Goal: Task Accomplishment & Management: Manage account settings

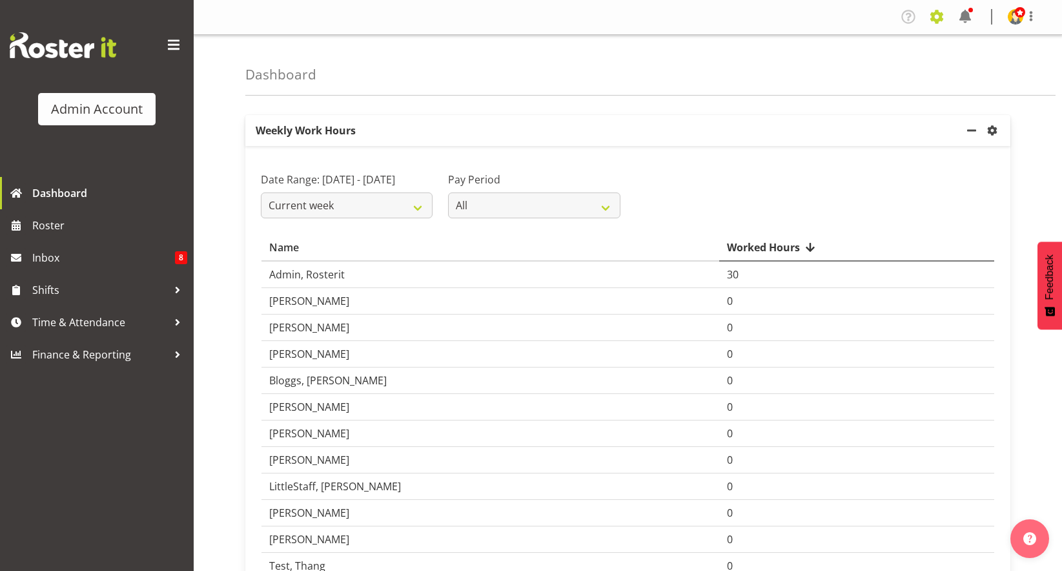
click at [930, 15] on span at bounding box center [936, 16] width 21 height 21
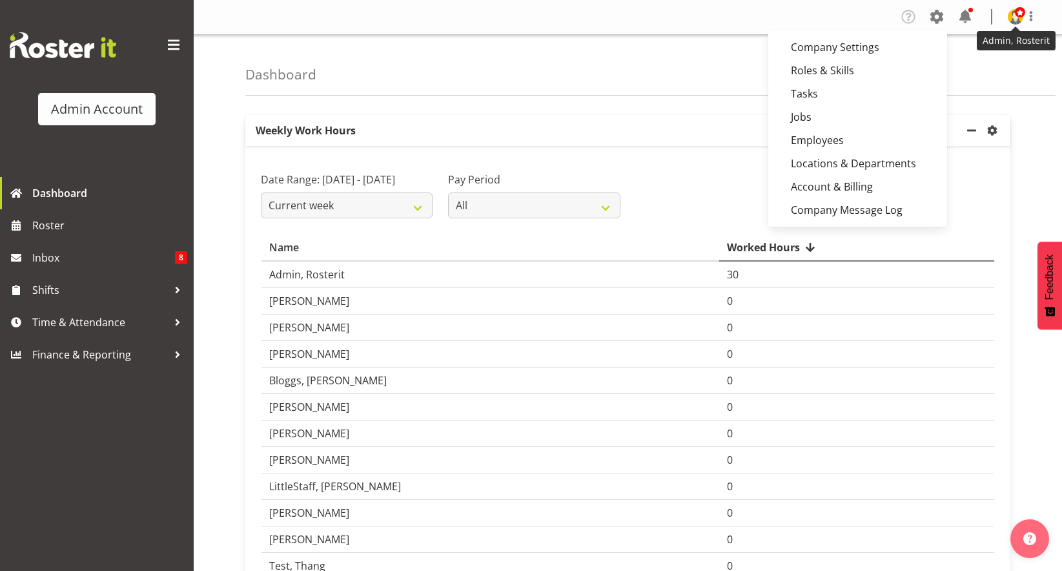
click at [1010, 18] on img at bounding box center [1015, 16] width 15 height 15
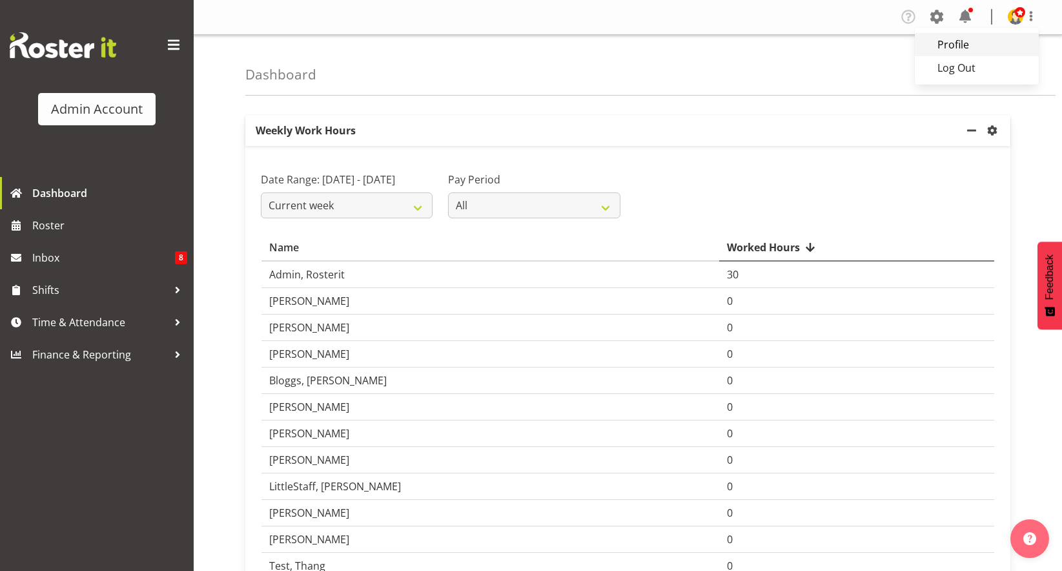
click at [970, 41] on link "Profile" at bounding box center [977, 44] width 124 height 23
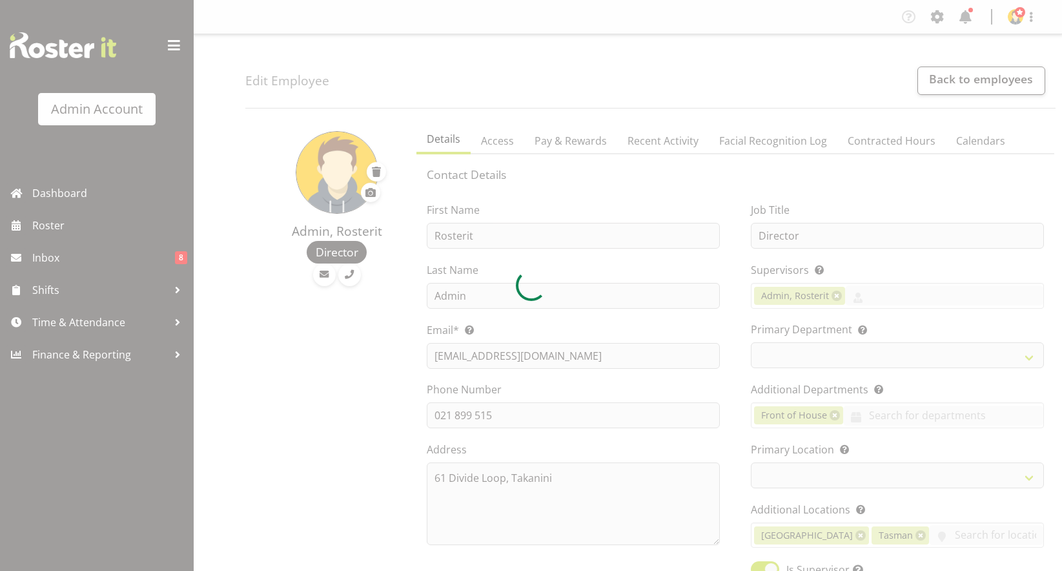
select select "TimelineWeek"
select select "manual"
select select "roster"
select select "day"
select select
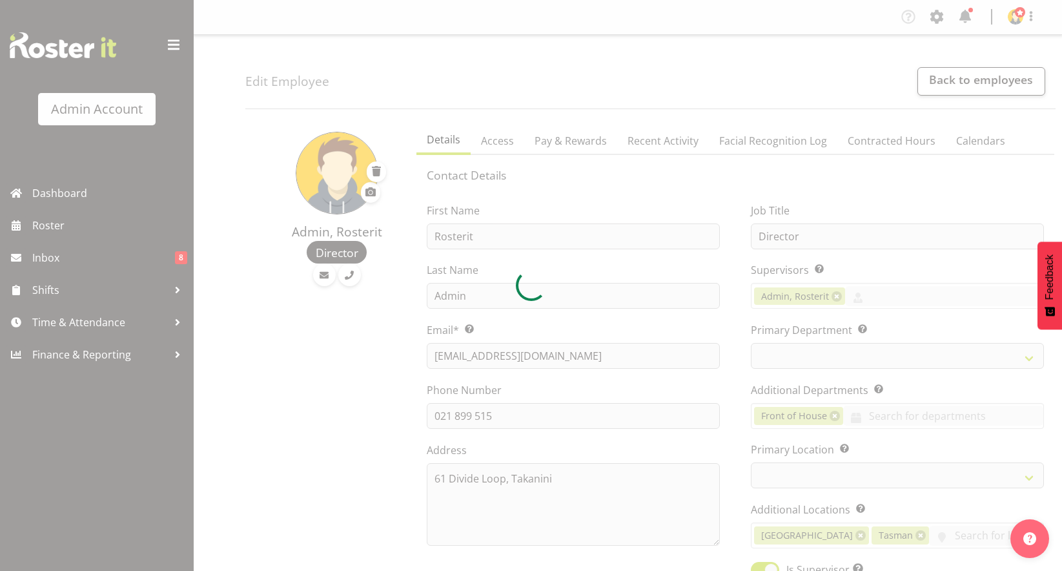
select select
select select "1"
select select "144"
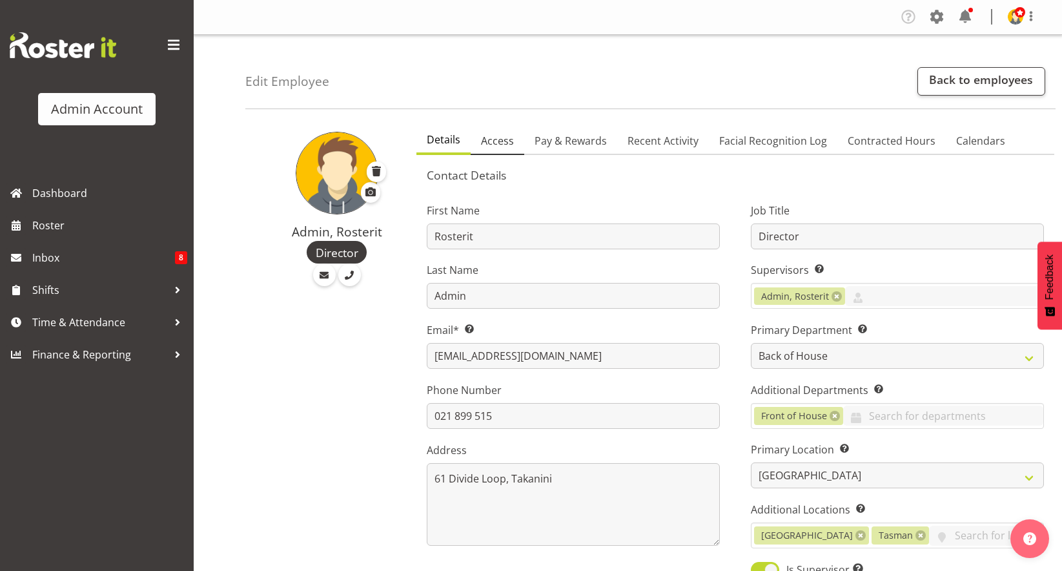
click at [486, 147] on span "Access" at bounding box center [497, 140] width 33 height 15
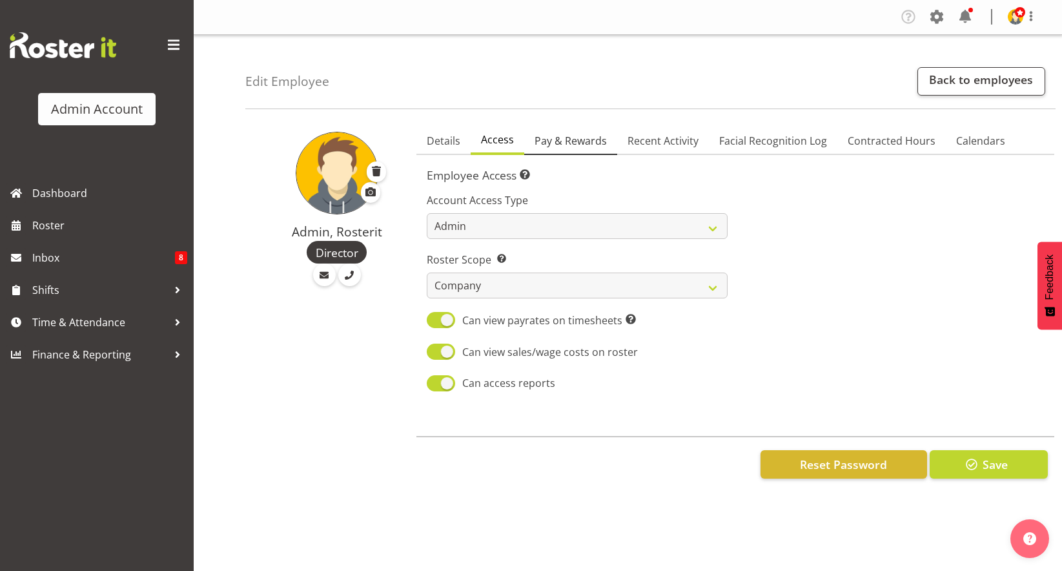
click at [542, 141] on span "Pay & Rewards" at bounding box center [571, 140] width 72 height 15
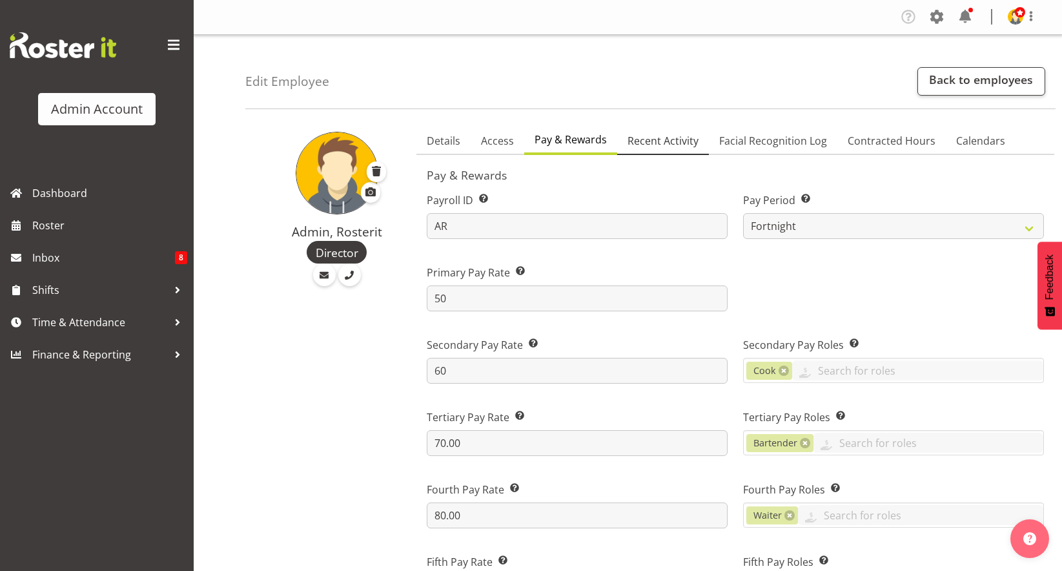
click at [646, 139] on span "Recent Activity" at bounding box center [663, 140] width 71 height 15
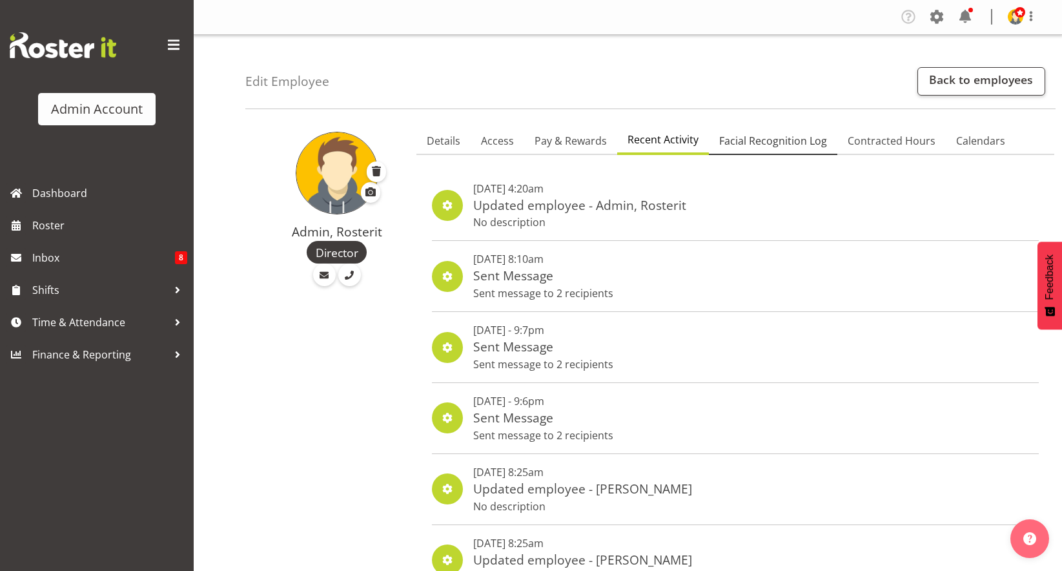
click at [732, 139] on span "Facial Recognition Log" at bounding box center [773, 140] width 108 height 15
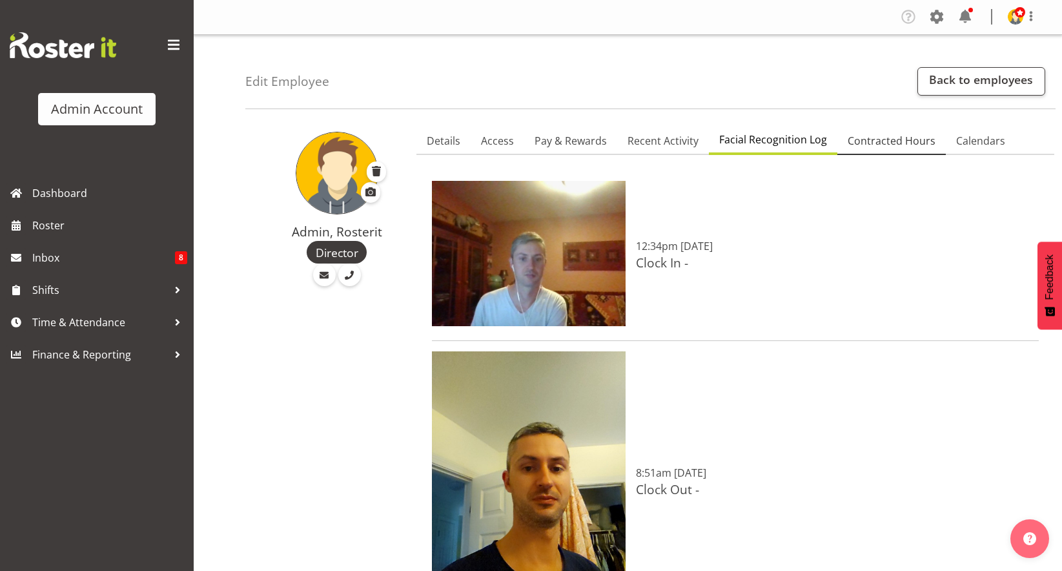
click at [854, 143] on span "Contracted Hours" at bounding box center [892, 140] width 88 height 15
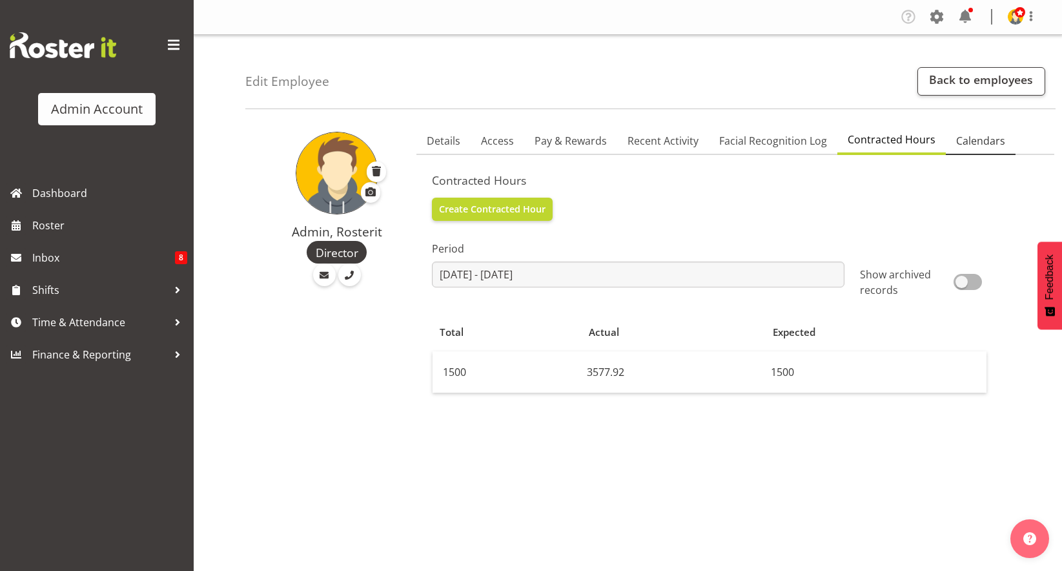
click at [965, 147] on span "Calendars" at bounding box center [980, 140] width 49 height 15
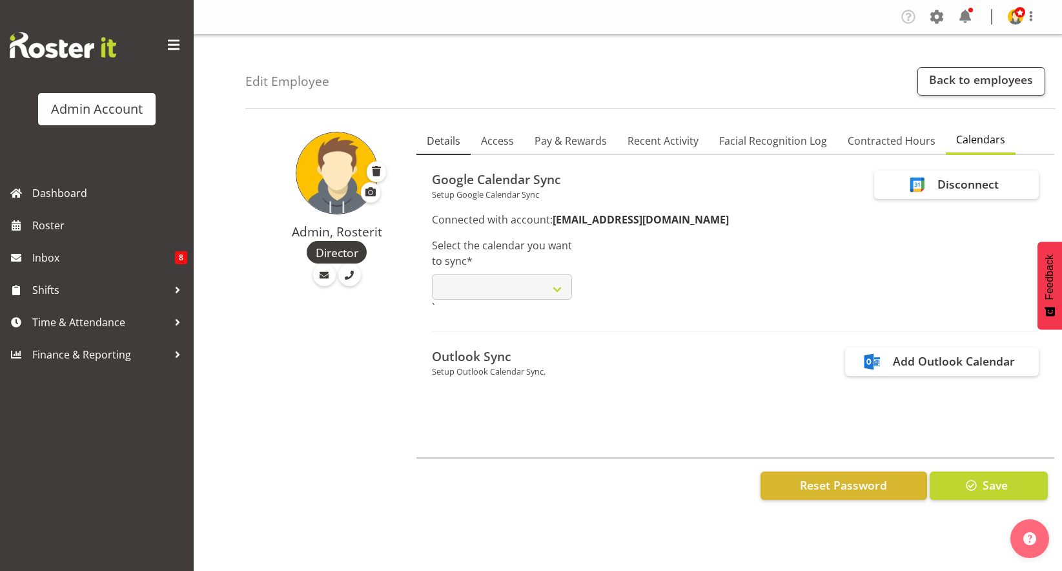
click at [464, 143] on link "Details" at bounding box center [443, 141] width 54 height 27
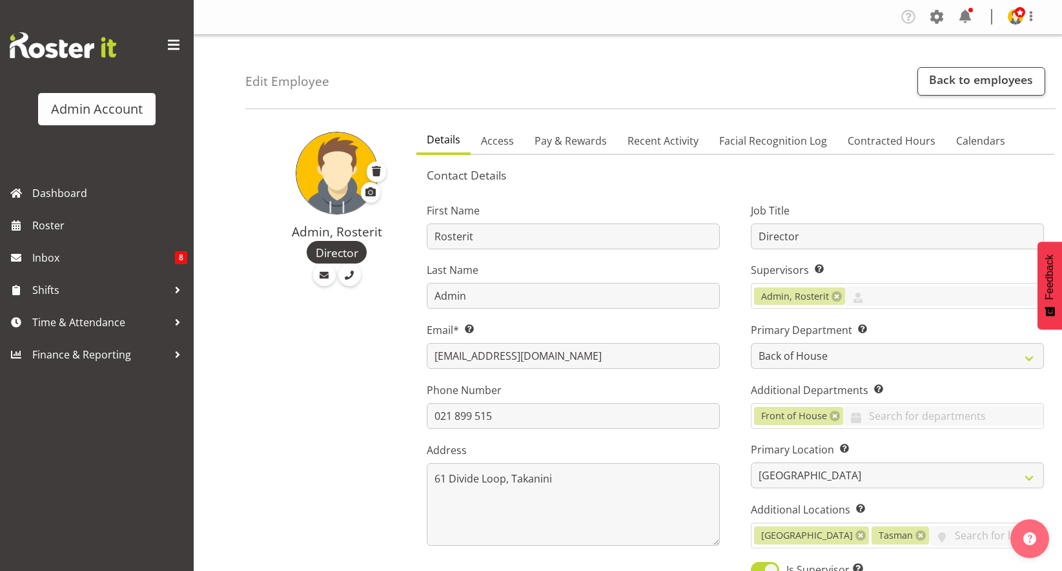
click at [469, 172] on h5 "Contact Details" at bounding box center [735, 175] width 617 height 14
copy div "Contact Details"
click at [502, 147] on span "Access" at bounding box center [497, 140] width 33 height 15
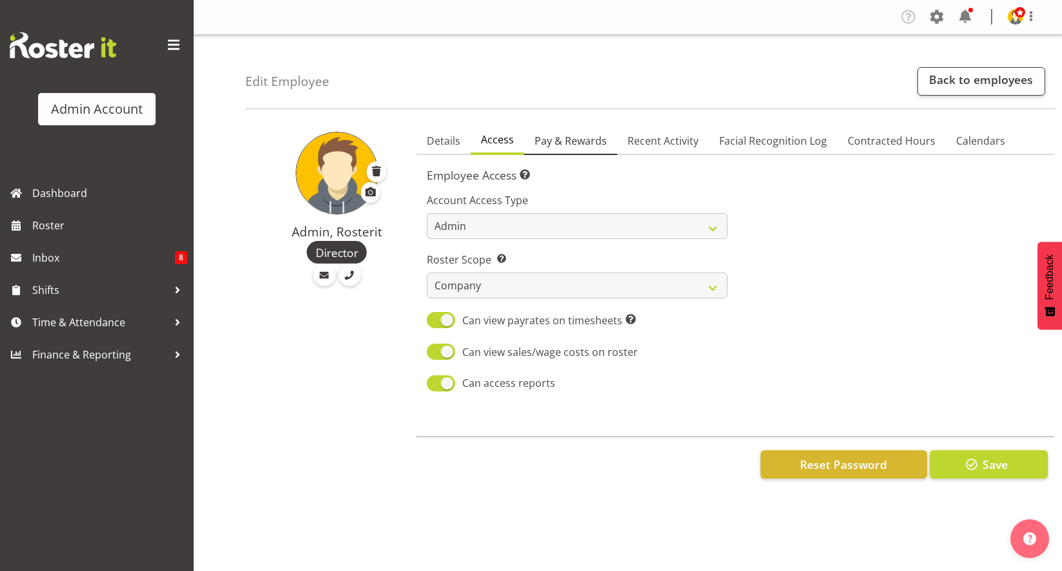
click at [600, 147] on span "Pay & Rewards" at bounding box center [571, 140] width 72 height 15
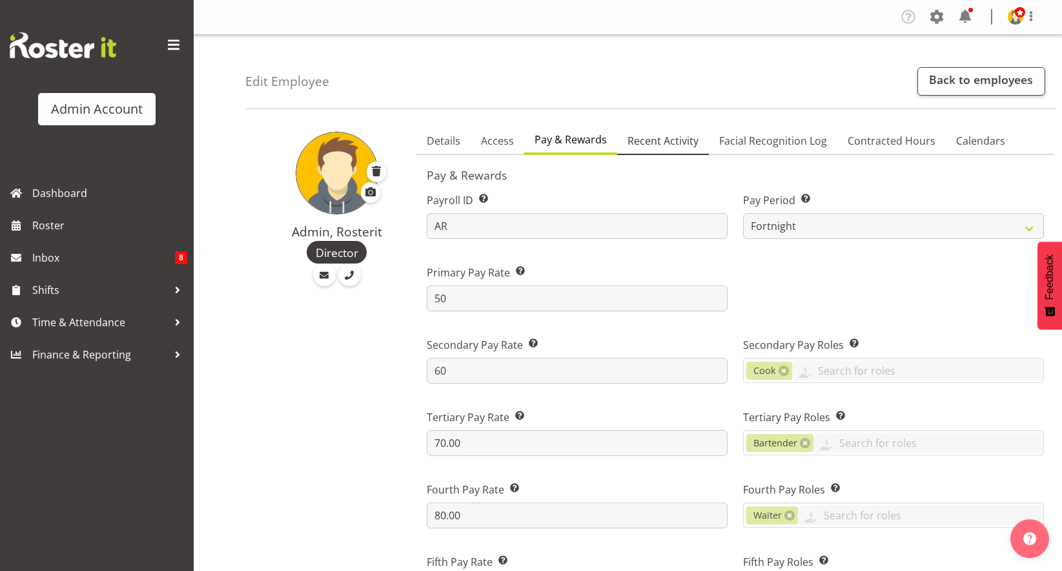
click at [617, 137] on link "Recent Activity" at bounding box center [663, 141] width 92 height 27
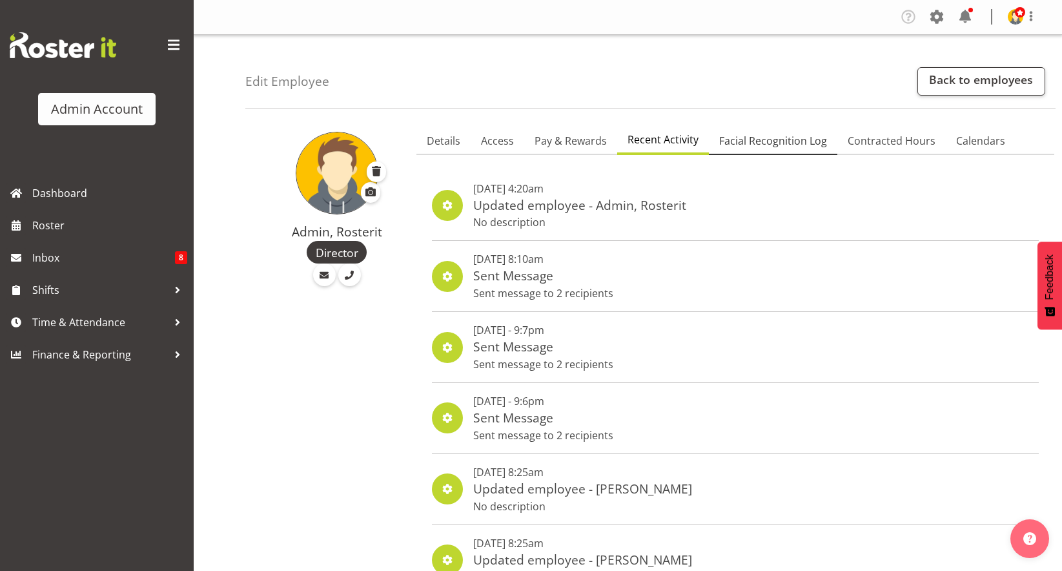
click at [768, 136] on span "Facial Recognition Log" at bounding box center [773, 140] width 108 height 15
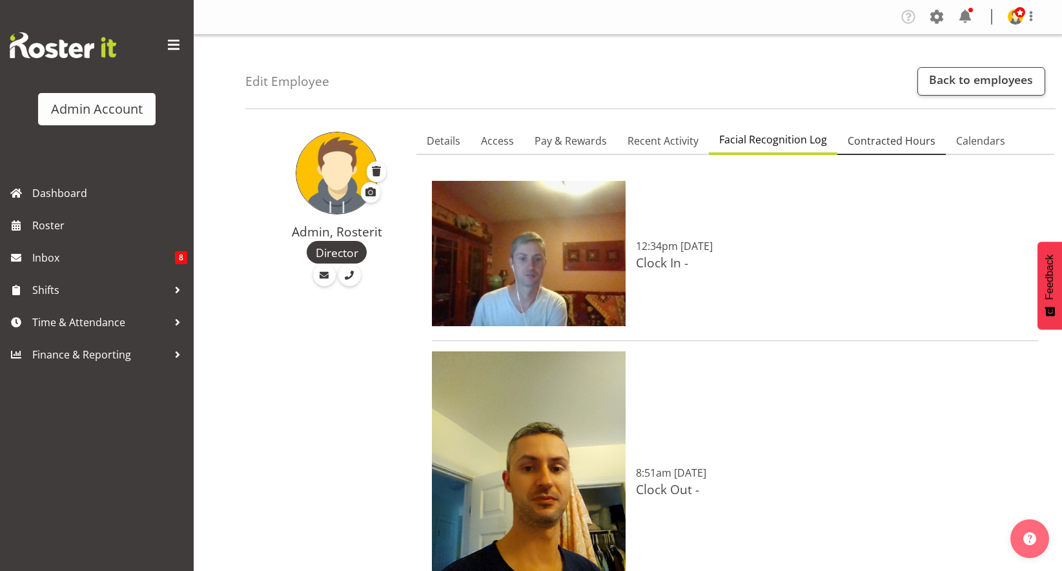
click at [875, 135] on span "Contracted Hours" at bounding box center [892, 140] width 88 height 15
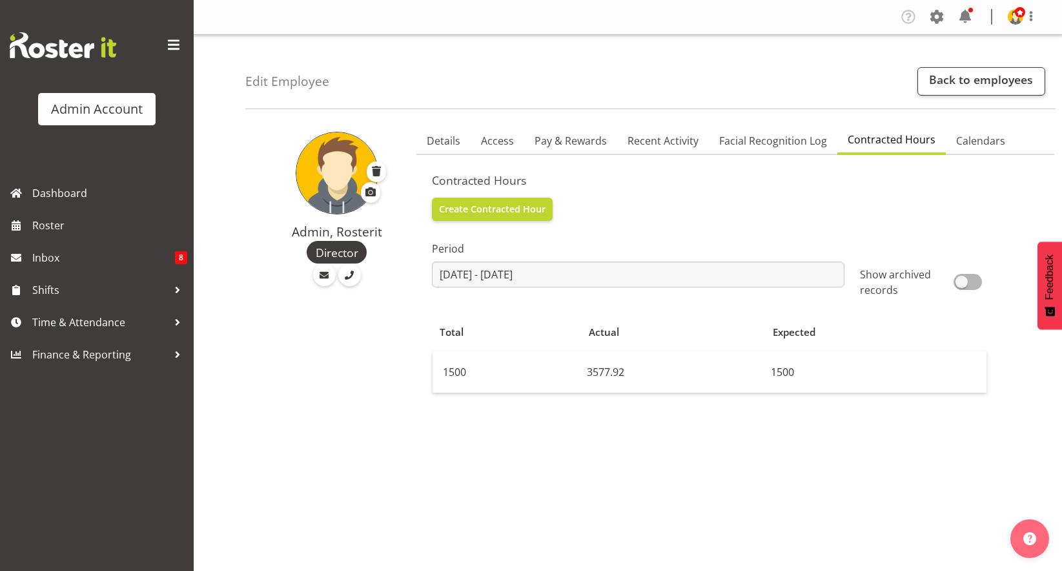
click at [875, 135] on span "Contracted Hours" at bounding box center [892, 139] width 88 height 15
click at [968, 139] on span "Calendars" at bounding box center [980, 140] width 49 height 15
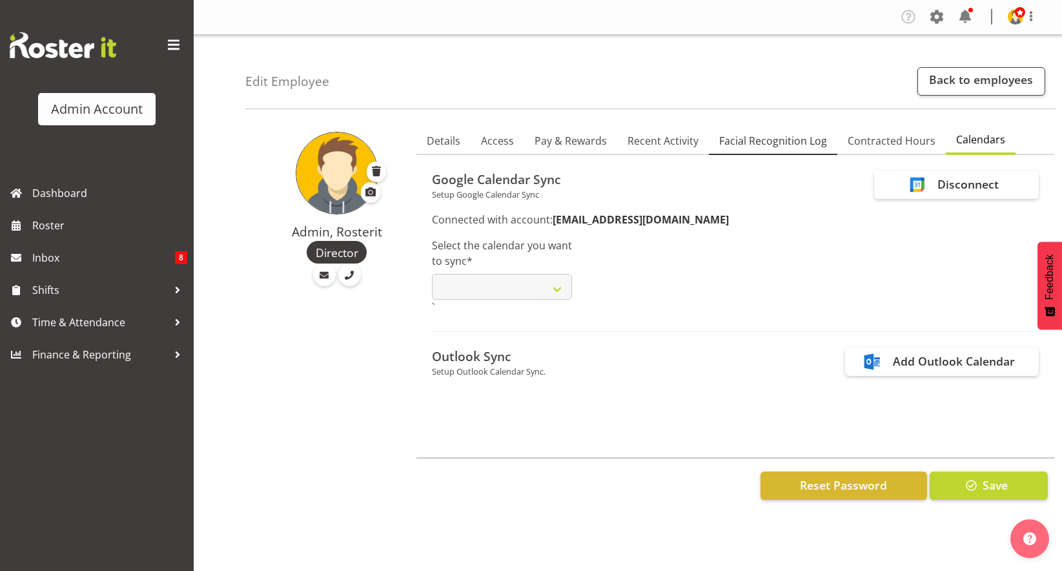
click at [793, 147] on span "Facial Recognition Log" at bounding box center [773, 140] width 108 height 15
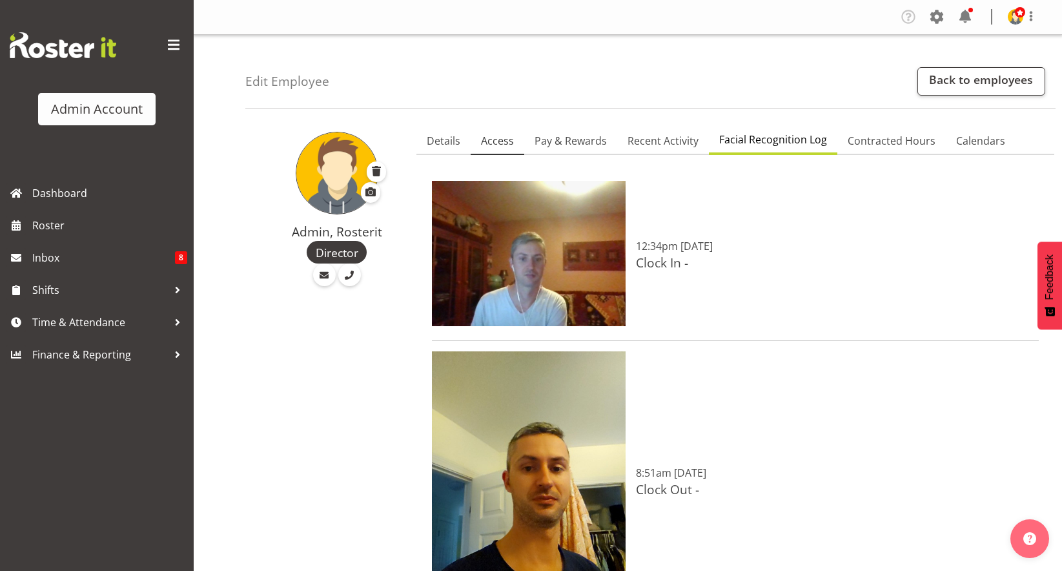
click at [493, 136] on span "Access" at bounding box center [497, 140] width 33 height 15
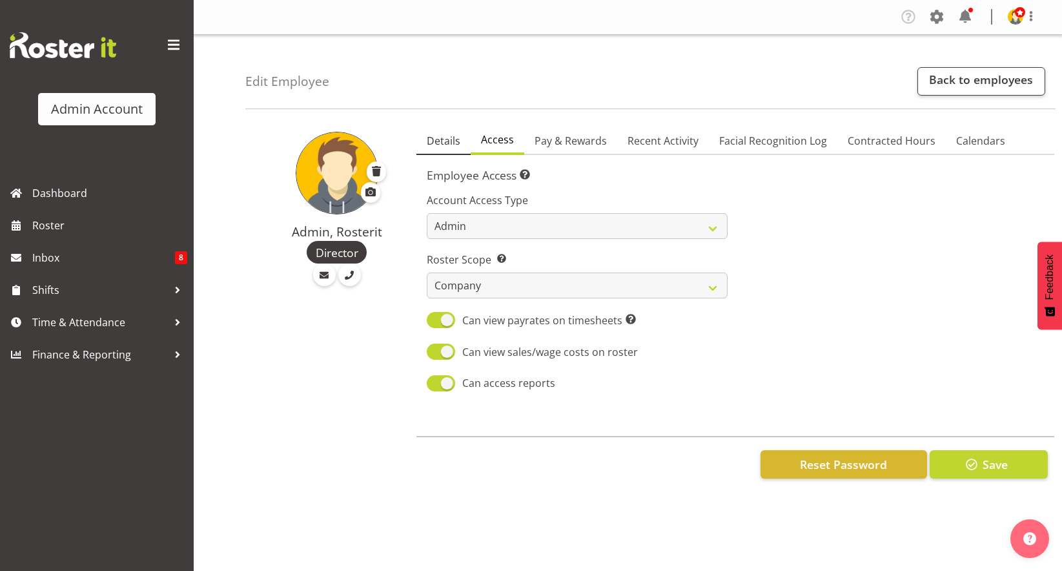
click at [455, 141] on span "Details" at bounding box center [444, 140] width 34 height 15
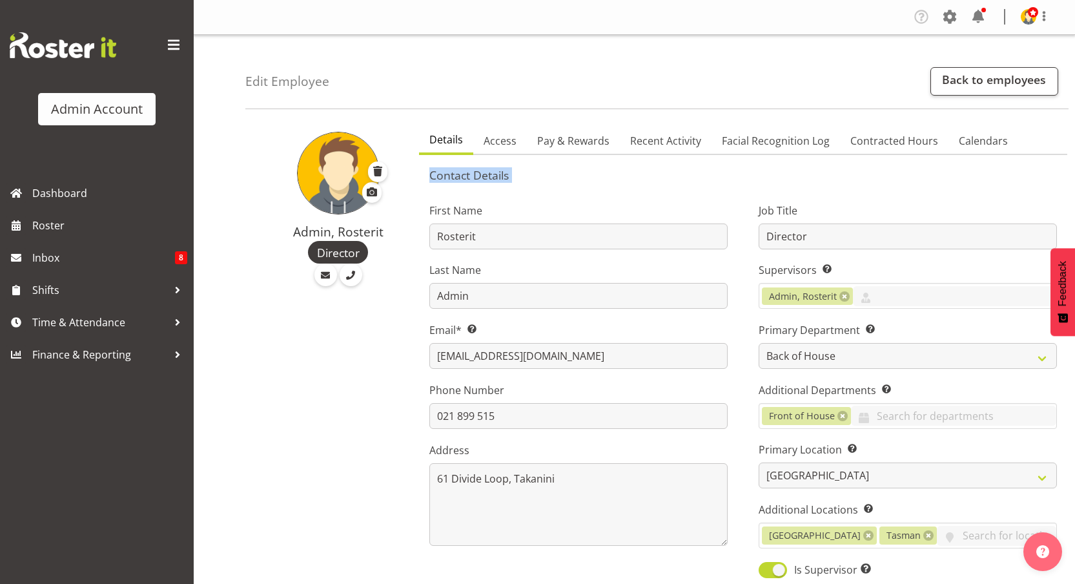
click at [349, 161] on img at bounding box center [338, 173] width 83 height 83
click at [376, 196] on span at bounding box center [371, 191] width 15 height 15
click at [376, 196] on input "file" at bounding box center [371, 192] width 15 height 17
click at [527, 138] on link "Pay & Rewards" at bounding box center [573, 141] width 93 height 27
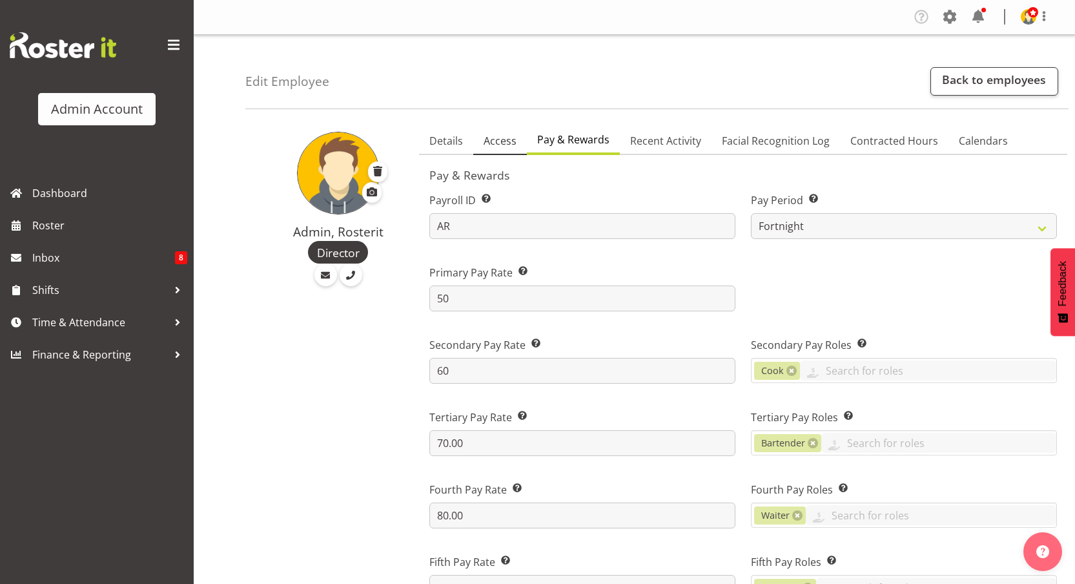
click at [509, 139] on span "Access" at bounding box center [500, 140] width 33 height 15
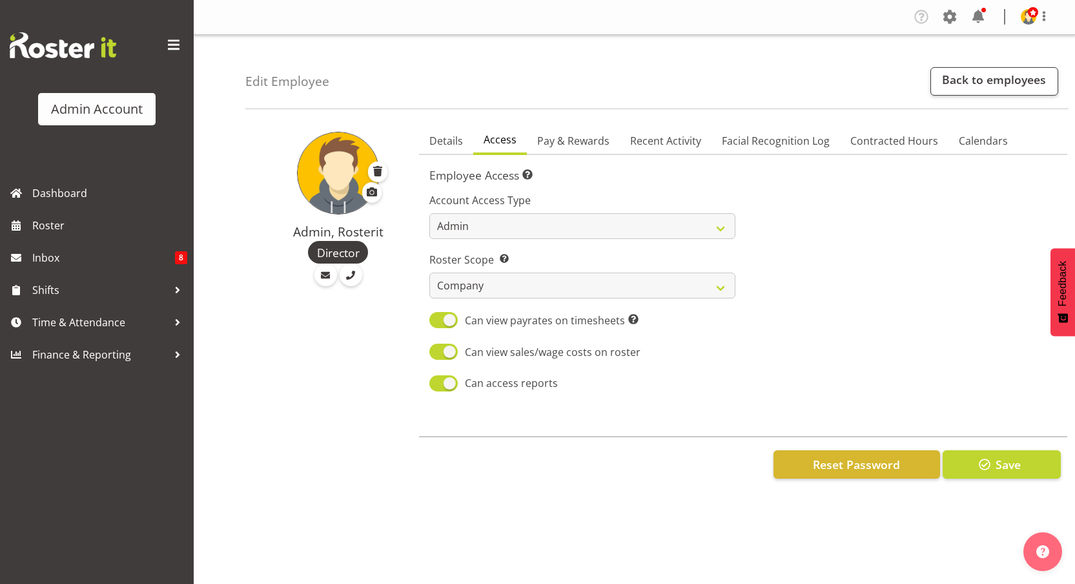
click at [376, 197] on span at bounding box center [371, 191] width 15 height 15
click at [376, 197] on input "file" at bounding box center [371, 192] width 15 height 17
click at [940, 140] on link "Contracted Hours" at bounding box center [894, 141] width 108 height 27
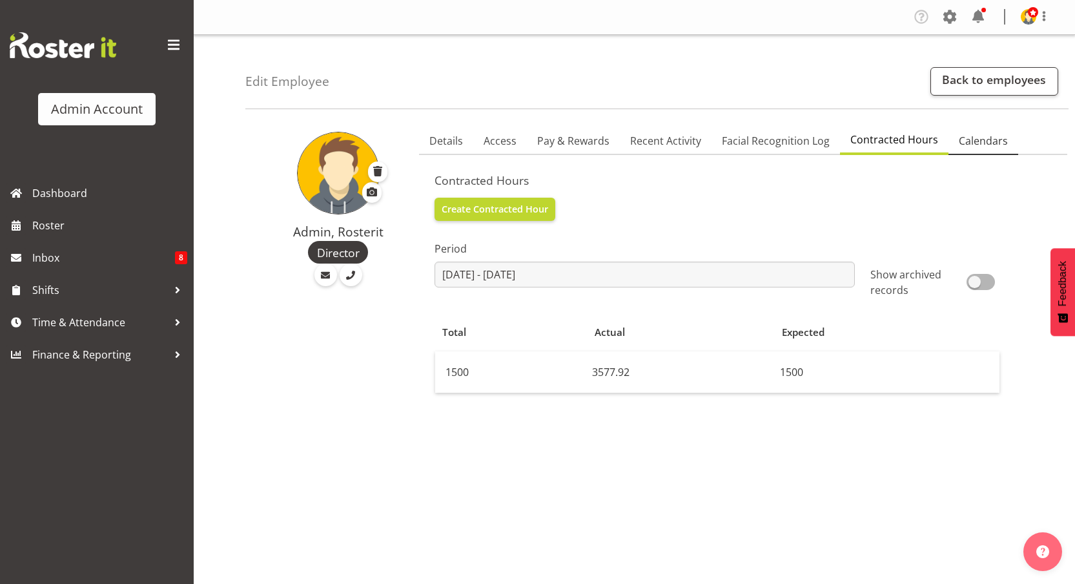
click at [950, 139] on link "Calendars" at bounding box center [983, 141] width 70 height 27
